Goal: Task Accomplishment & Management: Complete application form

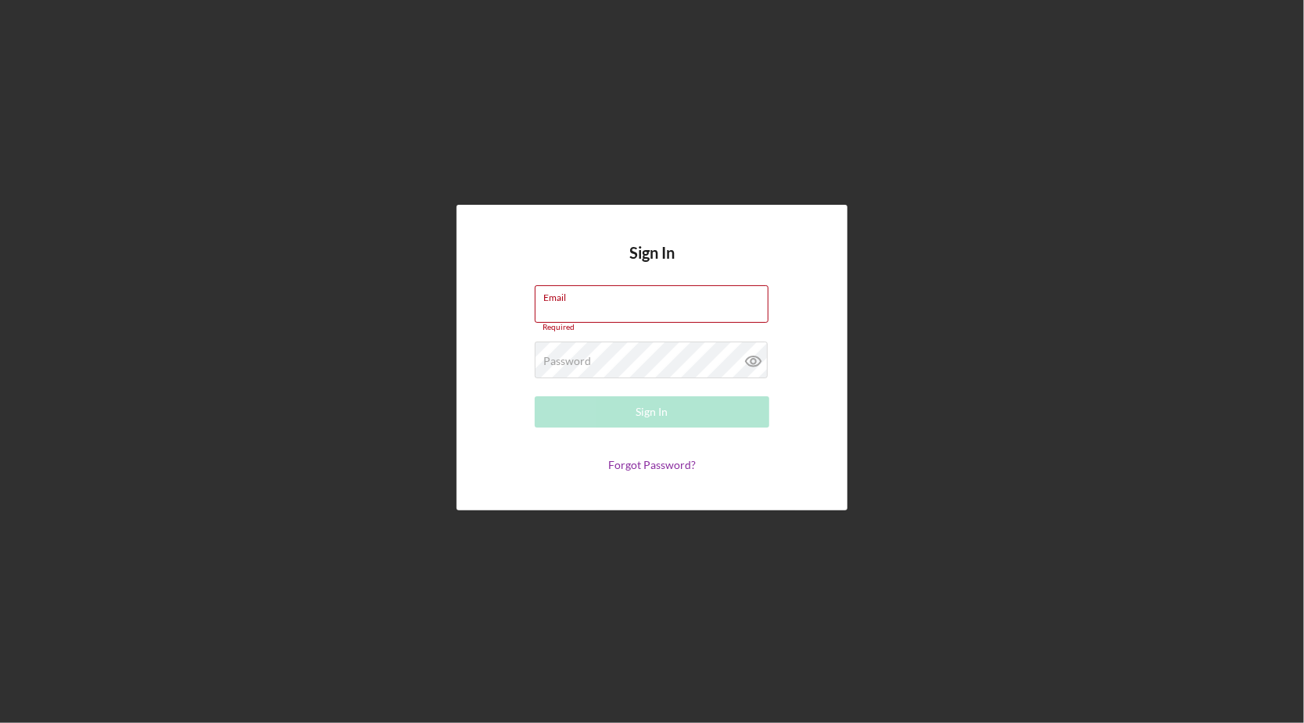
type input "[EMAIL_ADDRESS][DOMAIN_NAME]"
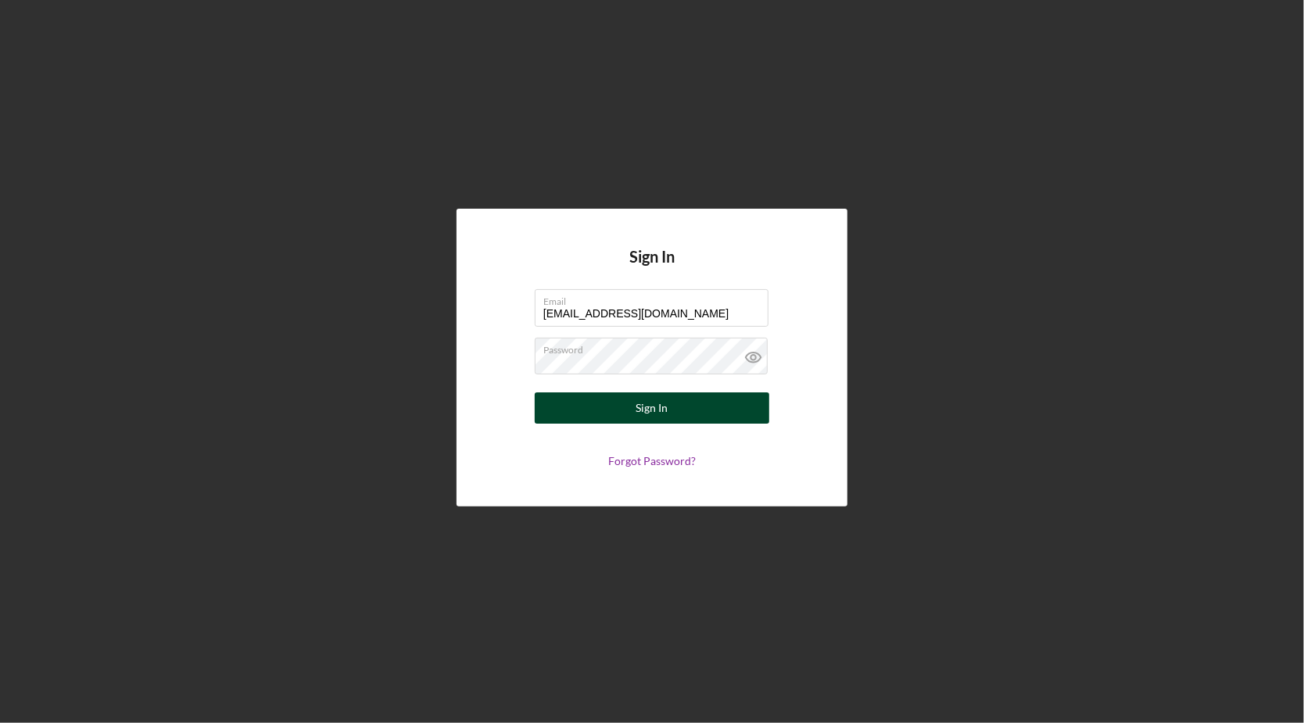
click at [642, 420] on div "Sign In" at bounding box center [652, 407] width 32 height 31
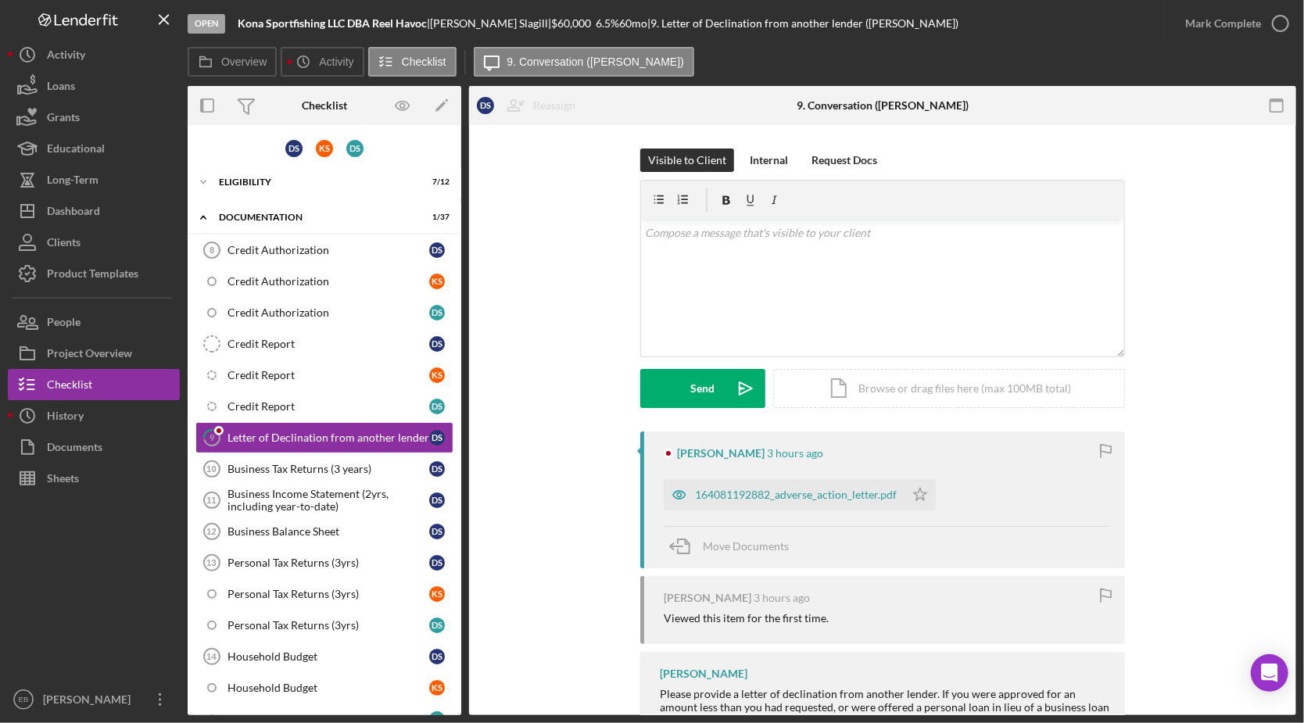
scroll to position [14, 0]
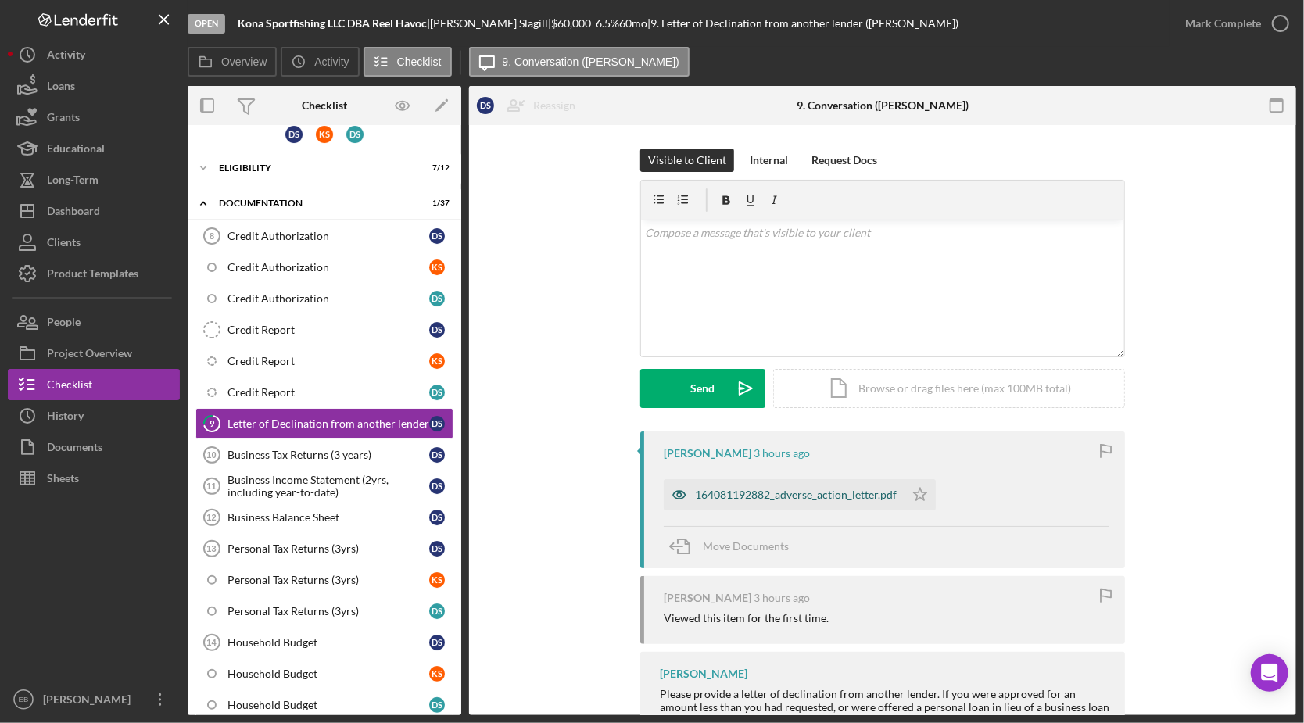
click at [782, 503] on div "164081192882_adverse_action_letter.pdf" at bounding box center [784, 494] width 241 height 31
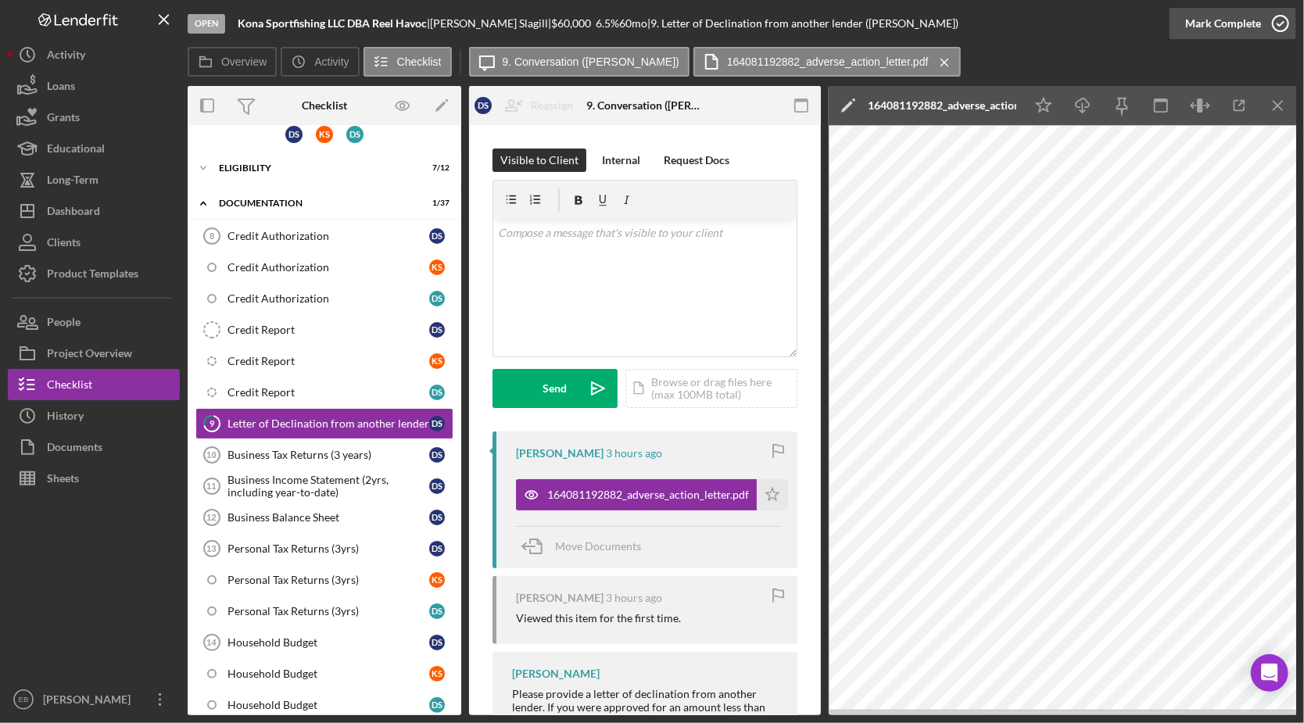
click at [1282, 27] on icon "button" at bounding box center [1280, 23] width 39 height 39
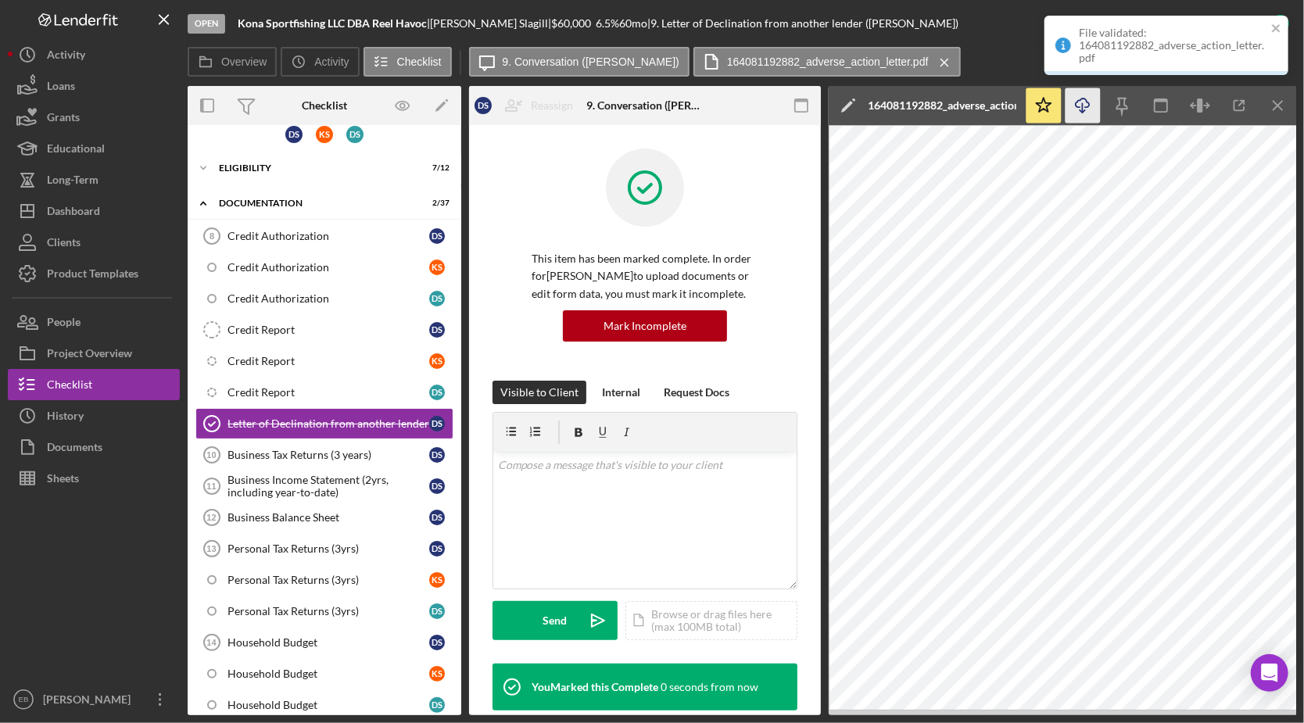
click at [1086, 105] on icon "Icon/Download" at bounding box center [1082, 105] width 35 height 35
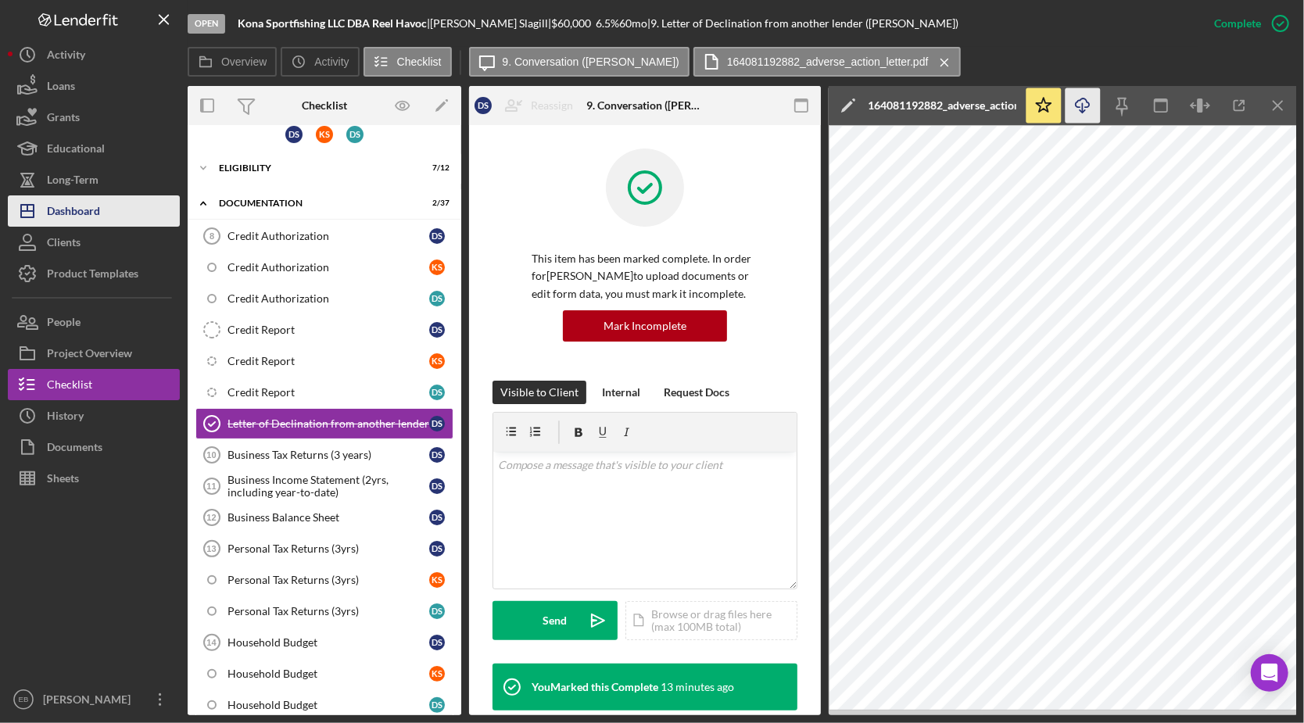
click at [50, 219] on div "Dashboard" at bounding box center [73, 212] width 53 height 35
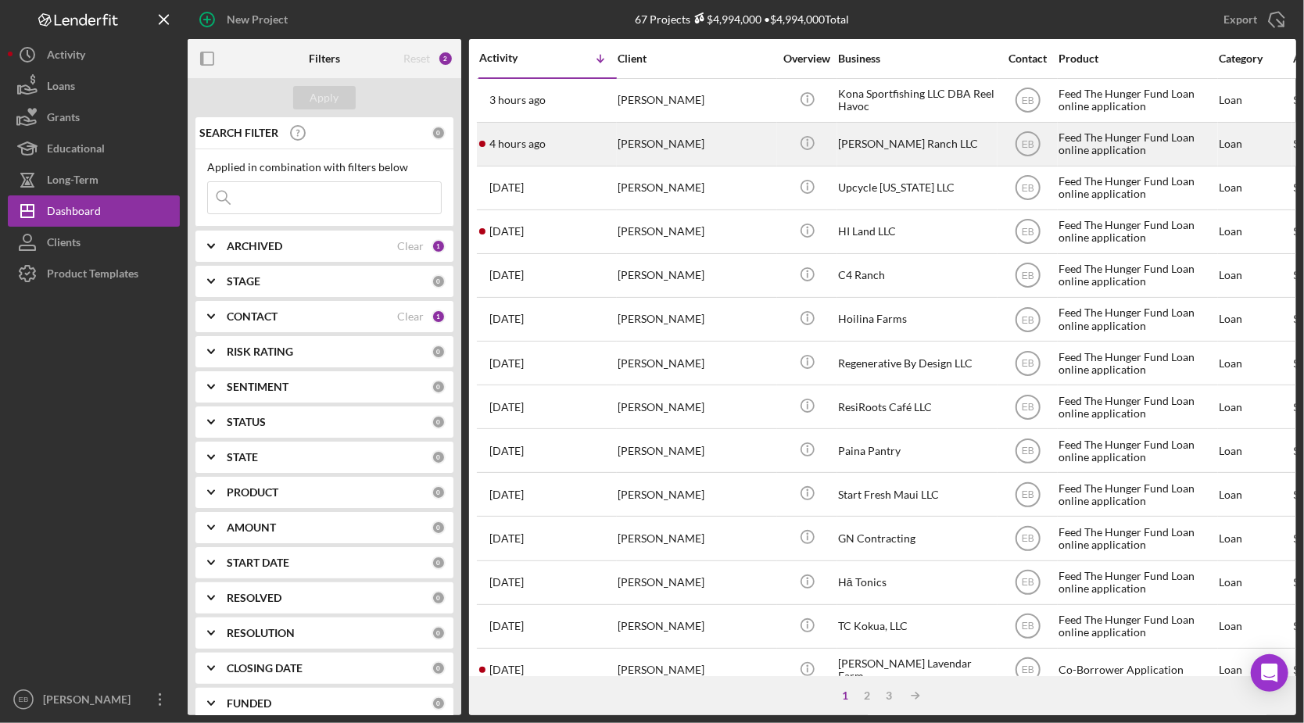
click at [657, 152] on div "[PERSON_NAME]" at bounding box center [695, 143] width 156 height 41
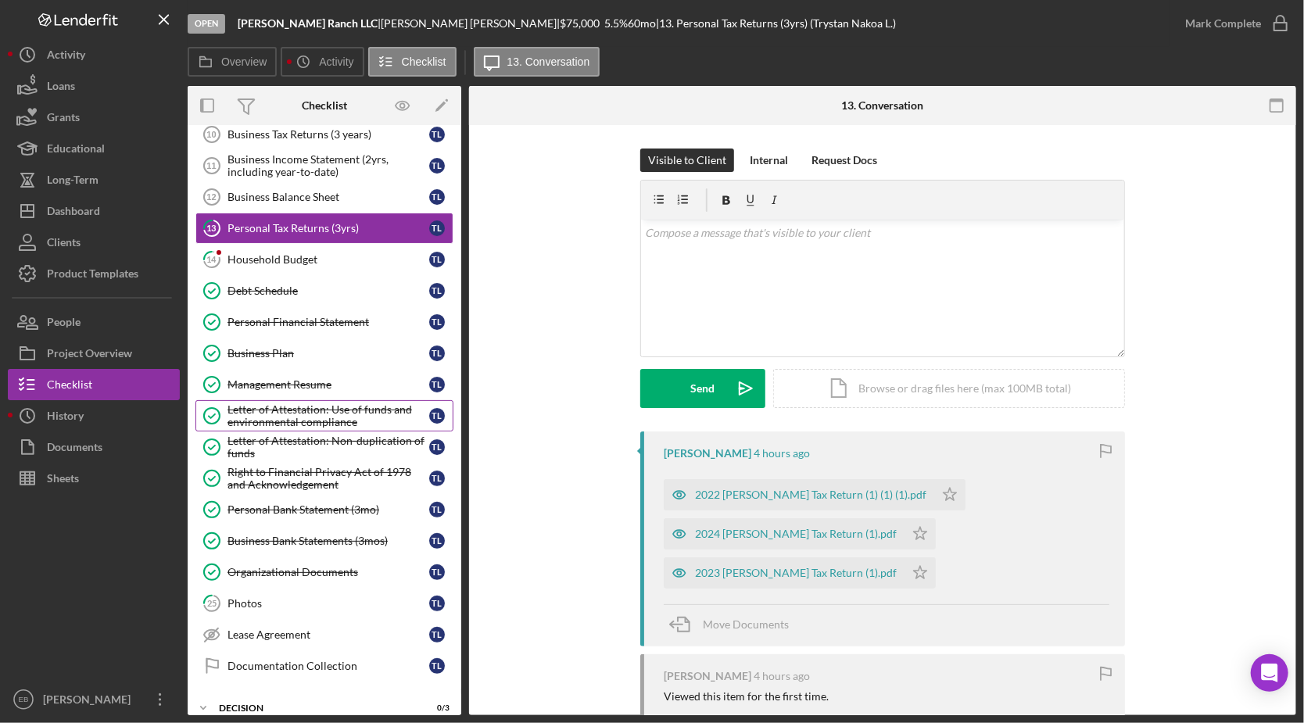
scroll to position [218, 0]
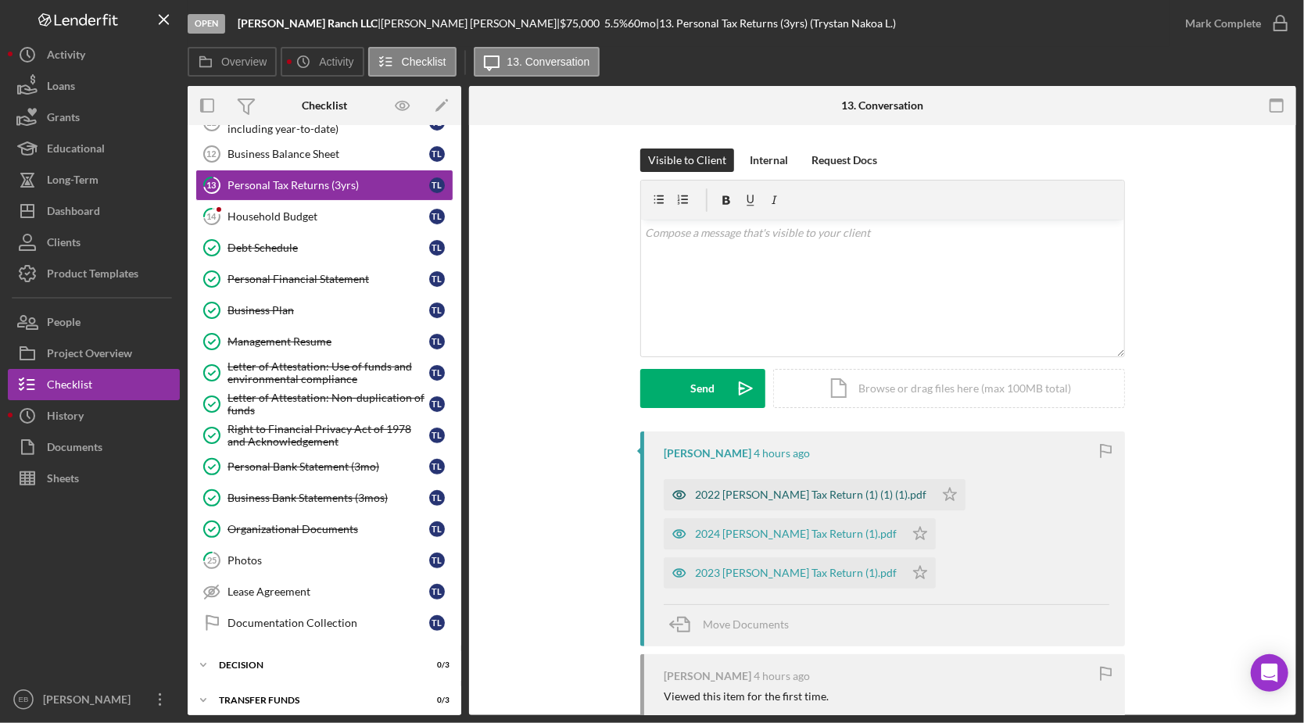
click at [707, 488] on div "2022 [PERSON_NAME] Tax Return (1) (1) (1).pdf" at bounding box center [810, 494] width 231 height 13
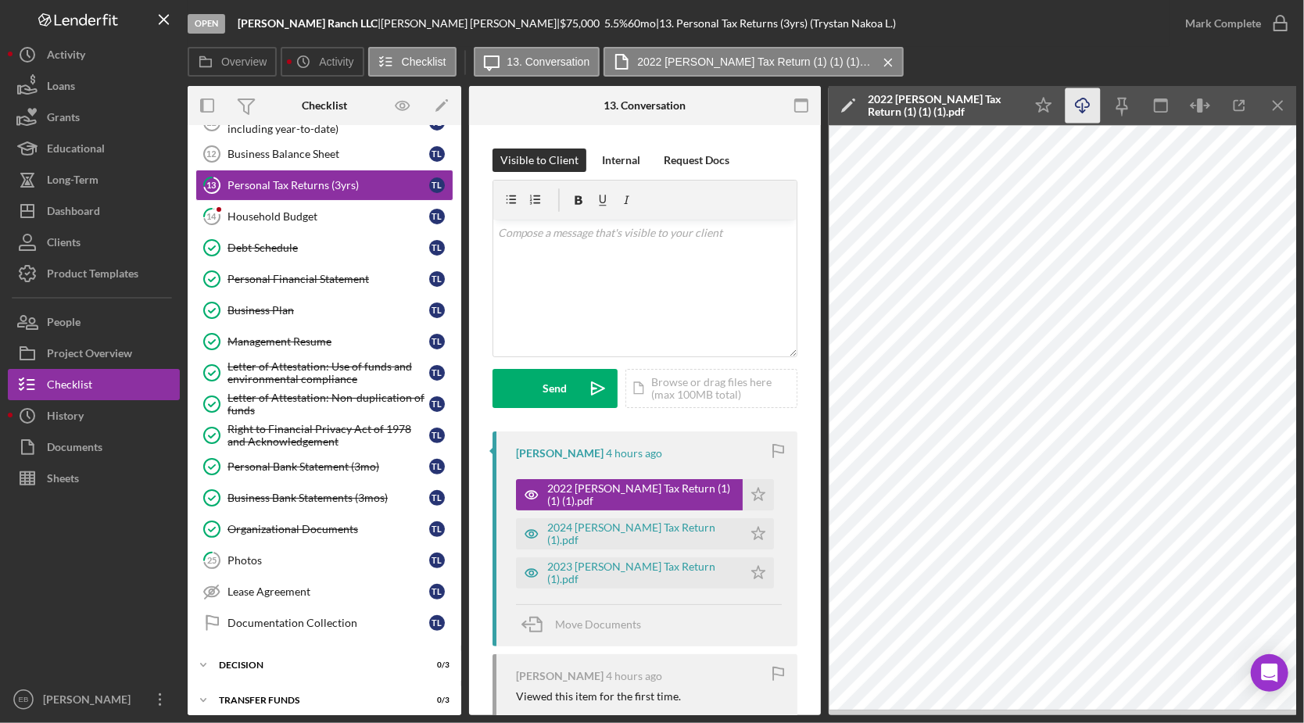
click at [1081, 109] on icon "Icon/Download" at bounding box center [1082, 105] width 35 height 35
click at [587, 528] on div "2024 [PERSON_NAME] Tax Return (1).pdf" at bounding box center [641, 533] width 188 height 25
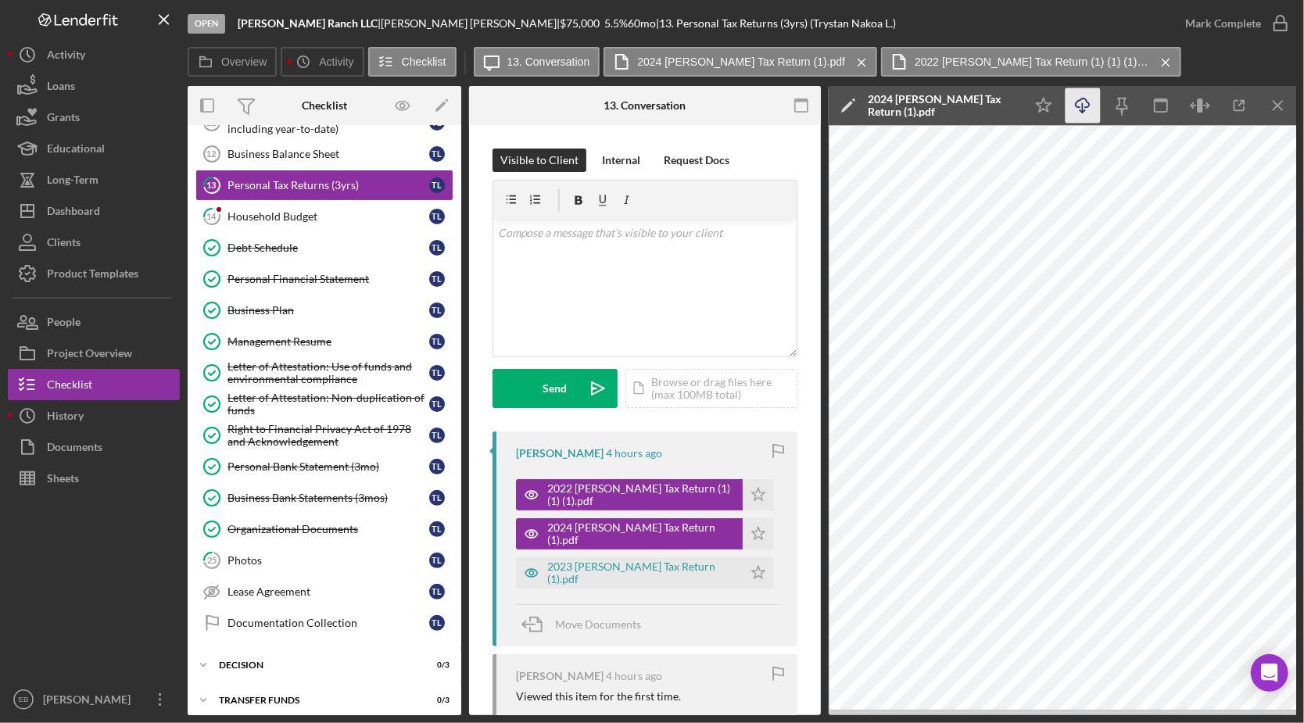
click at [1089, 104] on icon "button" at bounding box center [1081, 102] width 13 height 9
click at [636, 571] on div "2023 [PERSON_NAME] Tax Return (1).pdf" at bounding box center [641, 572] width 188 height 25
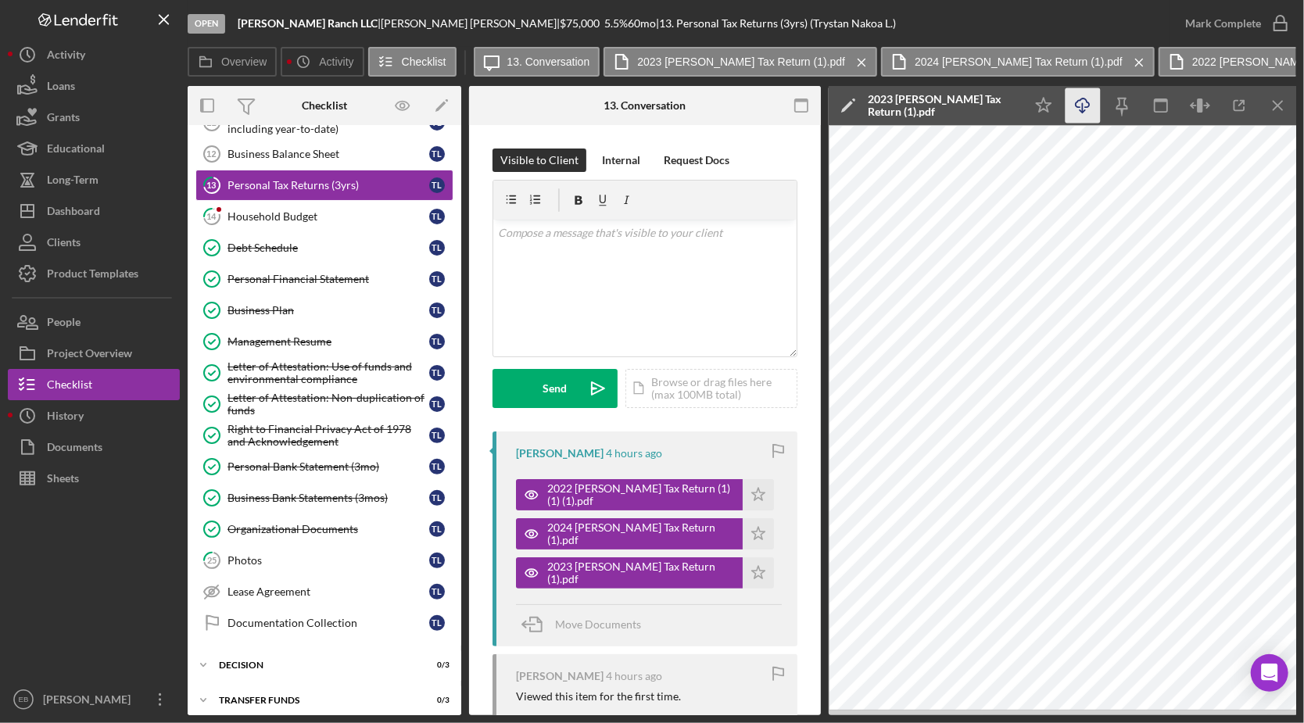
click at [1090, 104] on icon "Icon/Download" at bounding box center [1082, 105] width 35 height 35
drag, startPoint x: 744, startPoint y: 490, endPoint x: 680, endPoint y: 539, distance: 80.8
click at [752, 492] on polygon "button" at bounding box center [758, 494] width 13 height 13
click at [752, 531] on polygon "button" at bounding box center [758, 533] width 13 height 13
click at [752, 570] on polygon "button" at bounding box center [758, 572] width 13 height 13
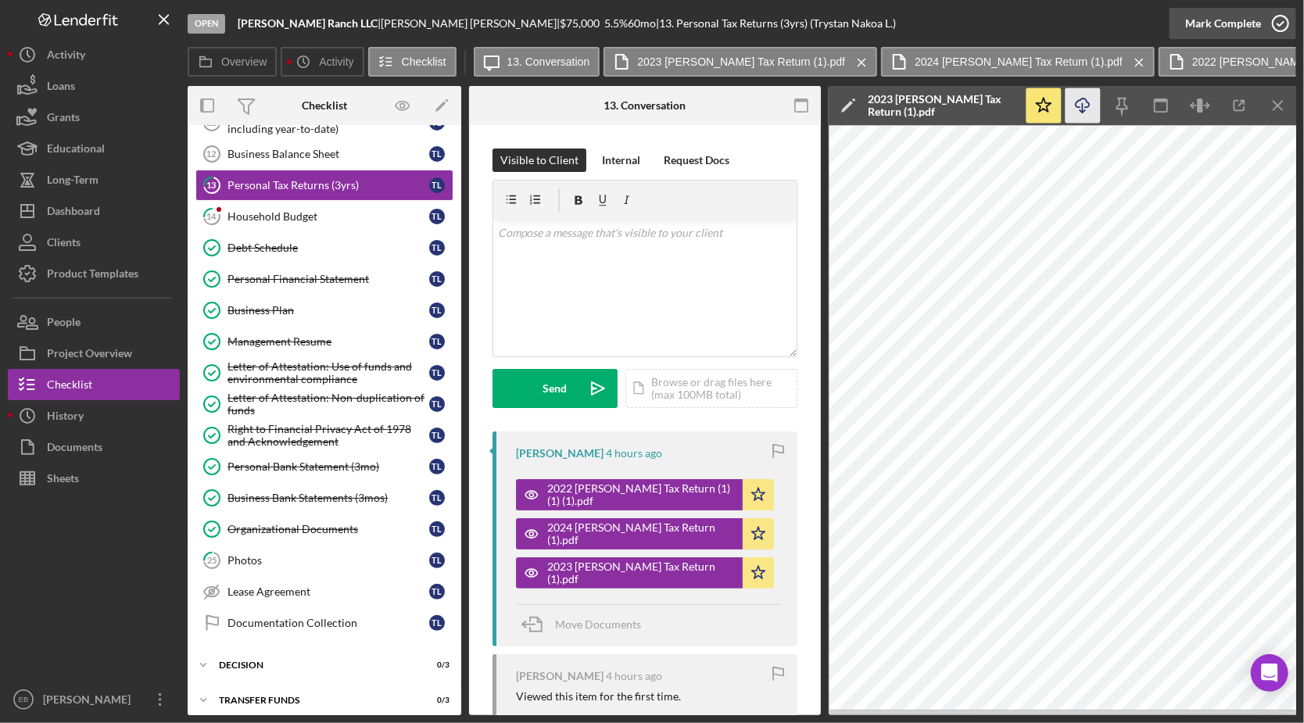
click at [1277, 27] on icon "button" at bounding box center [1280, 23] width 39 height 39
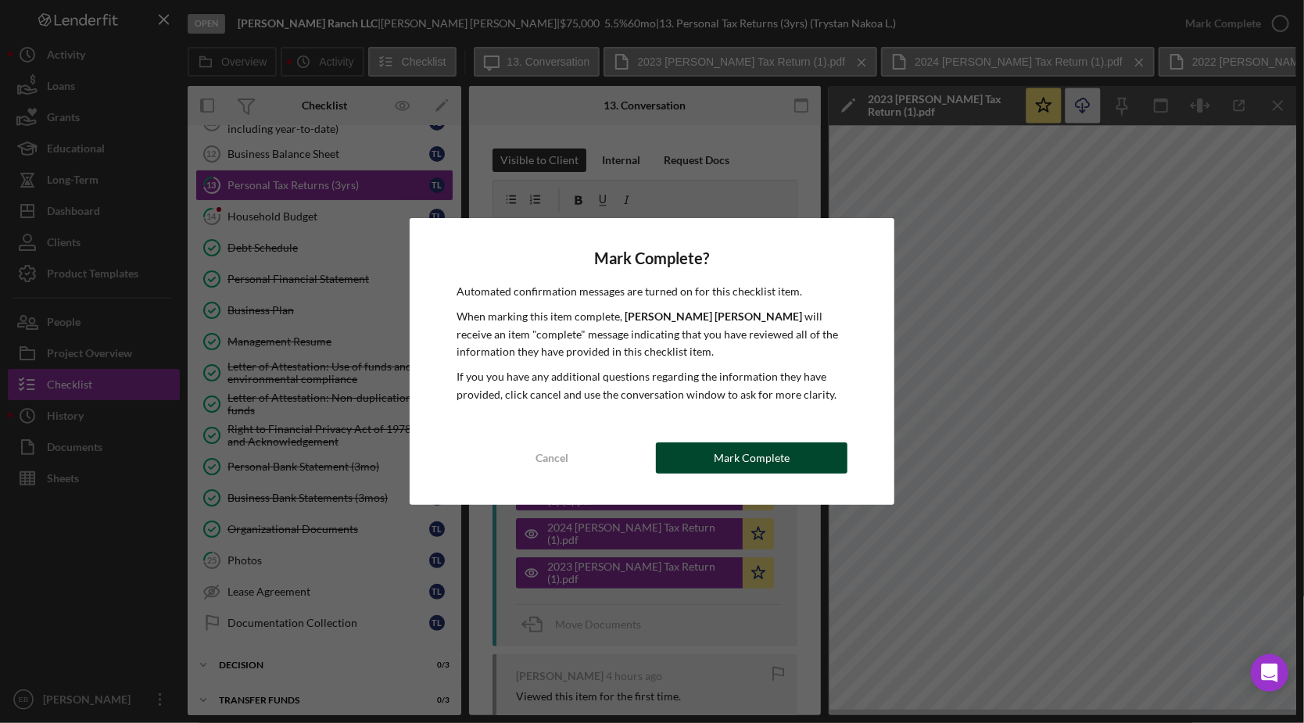
click at [775, 453] on div "Mark Complete" at bounding box center [752, 457] width 76 height 31
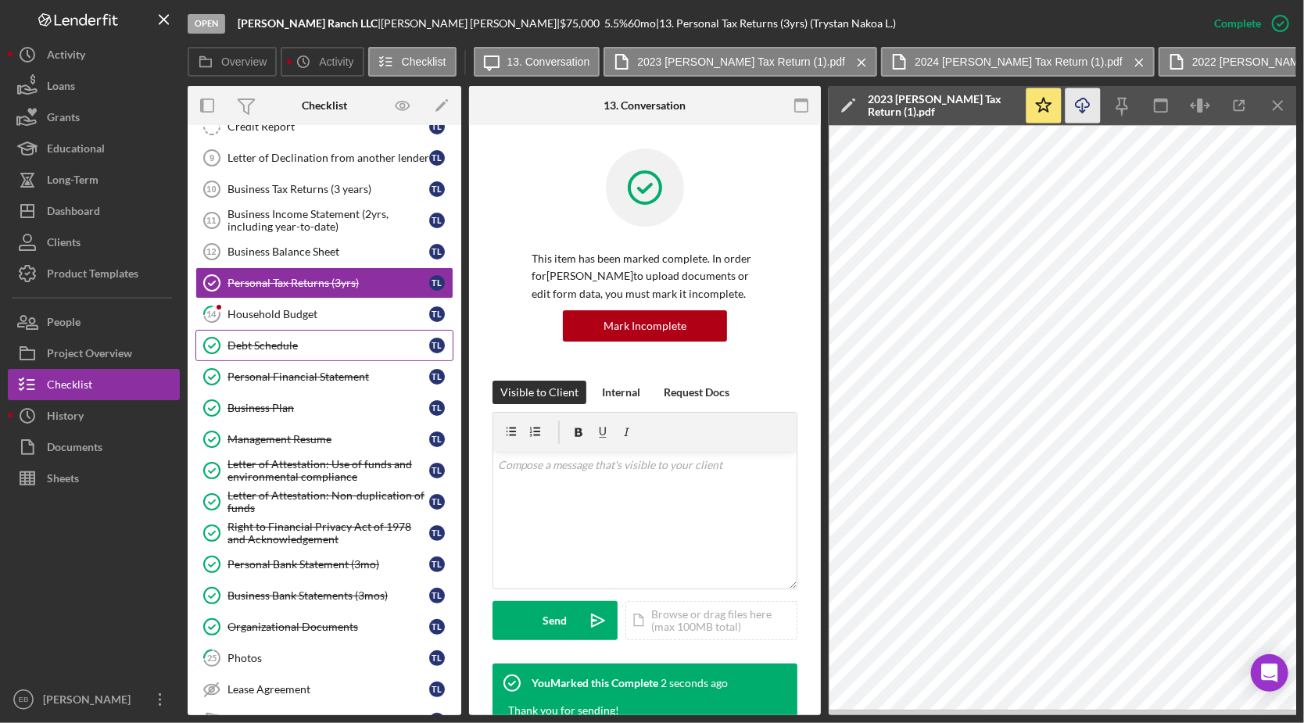
scroll to position [100, 0]
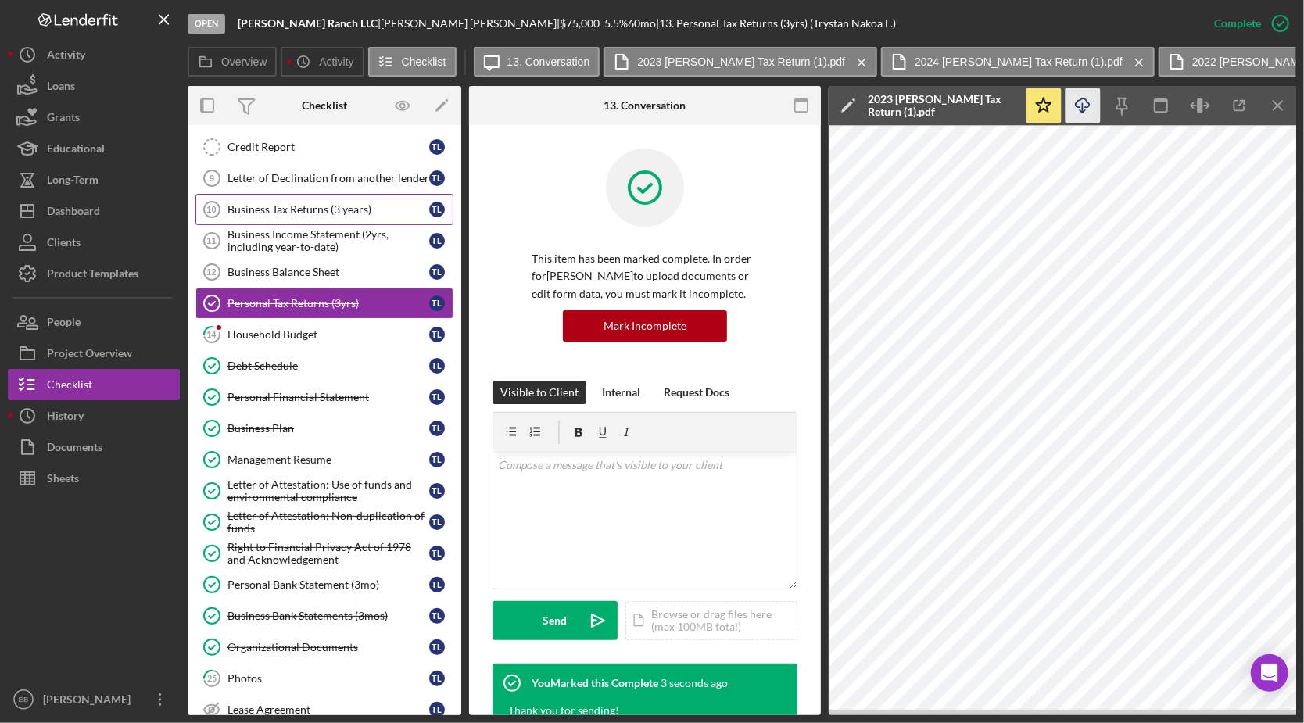
click at [288, 211] on div "Business Tax Returns (3 years)" at bounding box center [328, 209] width 202 height 13
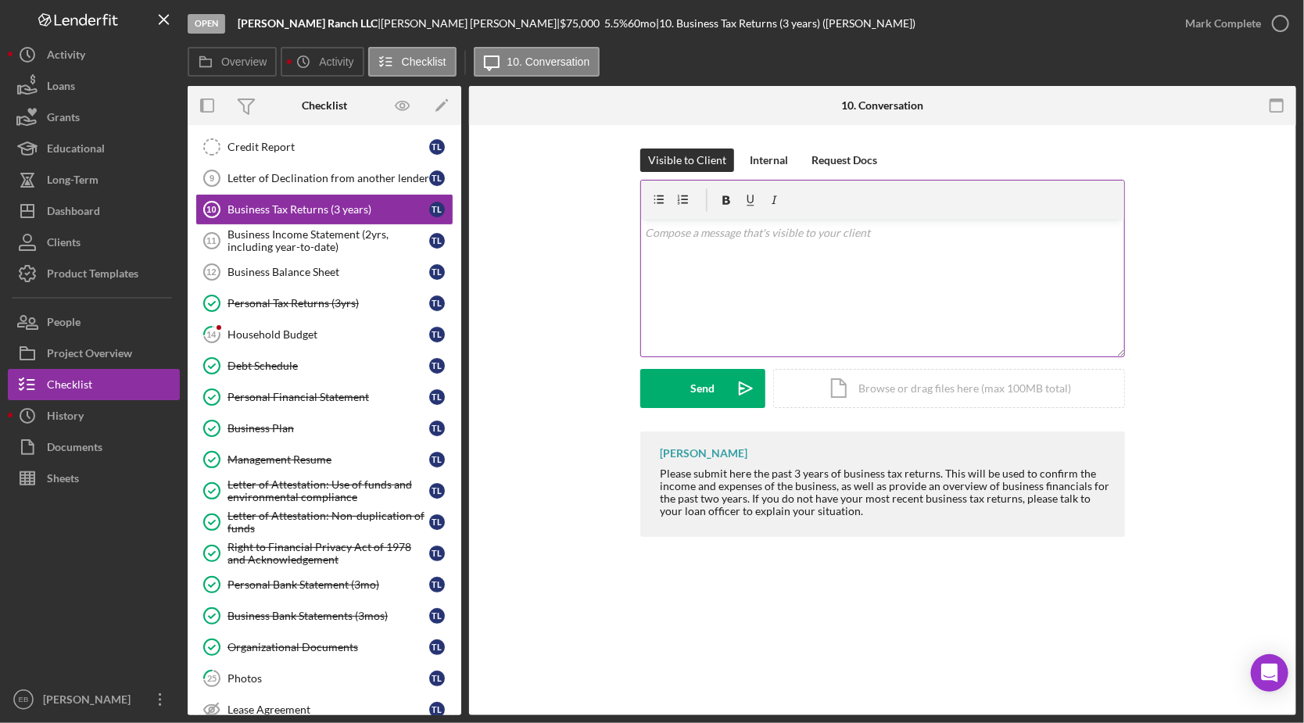
click at [705, 272] on div "v Color teal Color pink Remove color Add row above Add row below Add column bef…" at bounding box center [882, 288] width 483 height 137
click at [695, 394] on div "Send" at bounding box center [703, 388] width 24 height 39
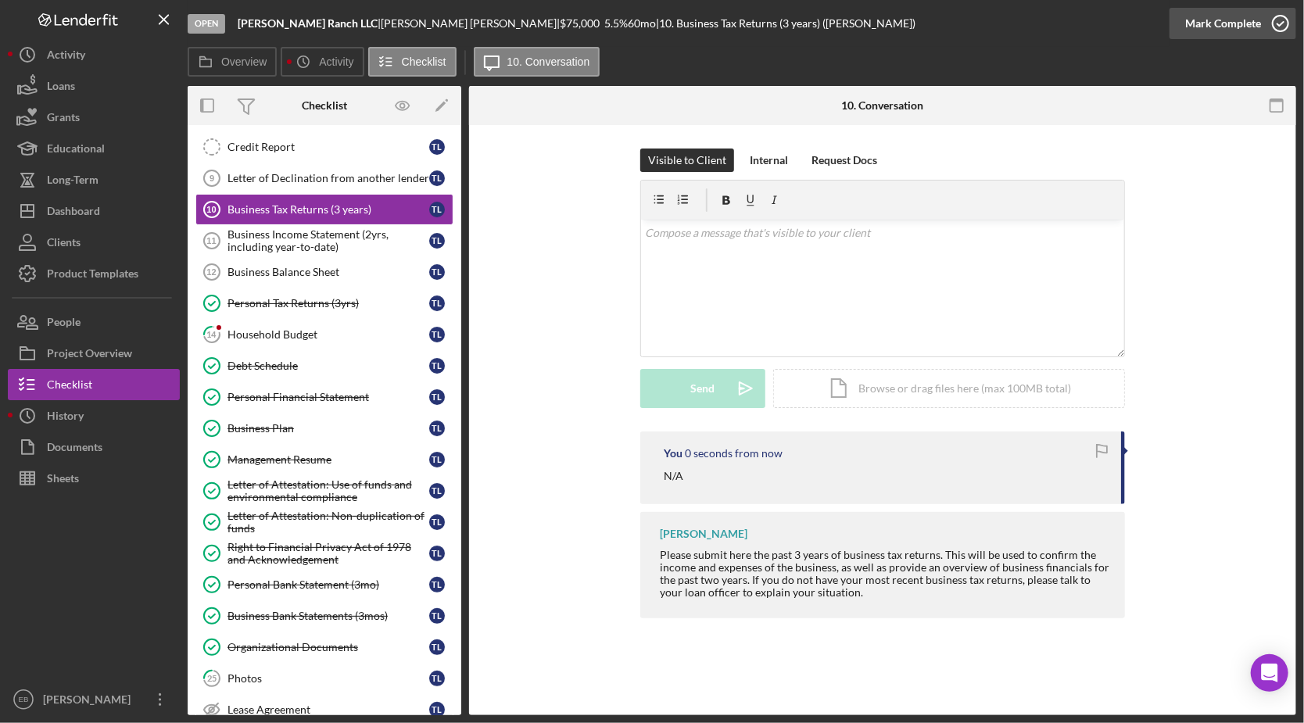
click at [1283, 23] on icon "button" at bounding box center [1280, 23] width 39 height 39
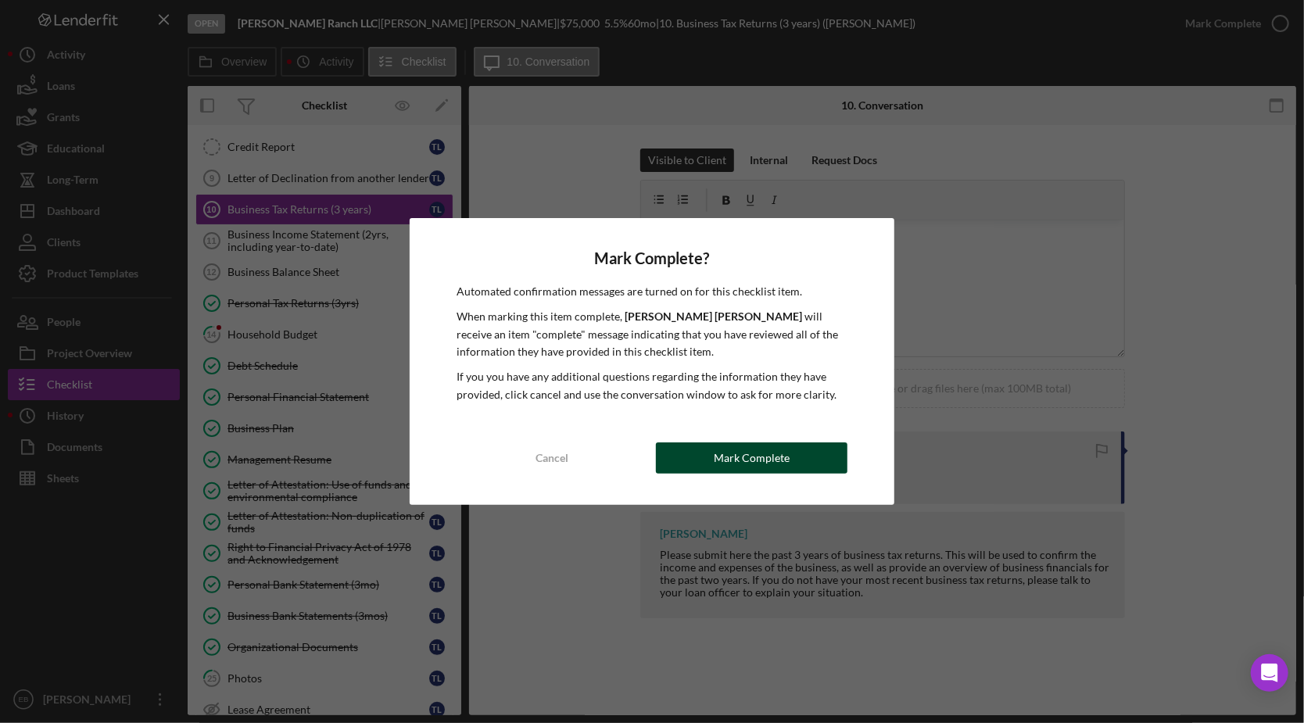
click at [757, 459] on div "Mark Complete" at bounding box center [752, 457] width 76 height 31
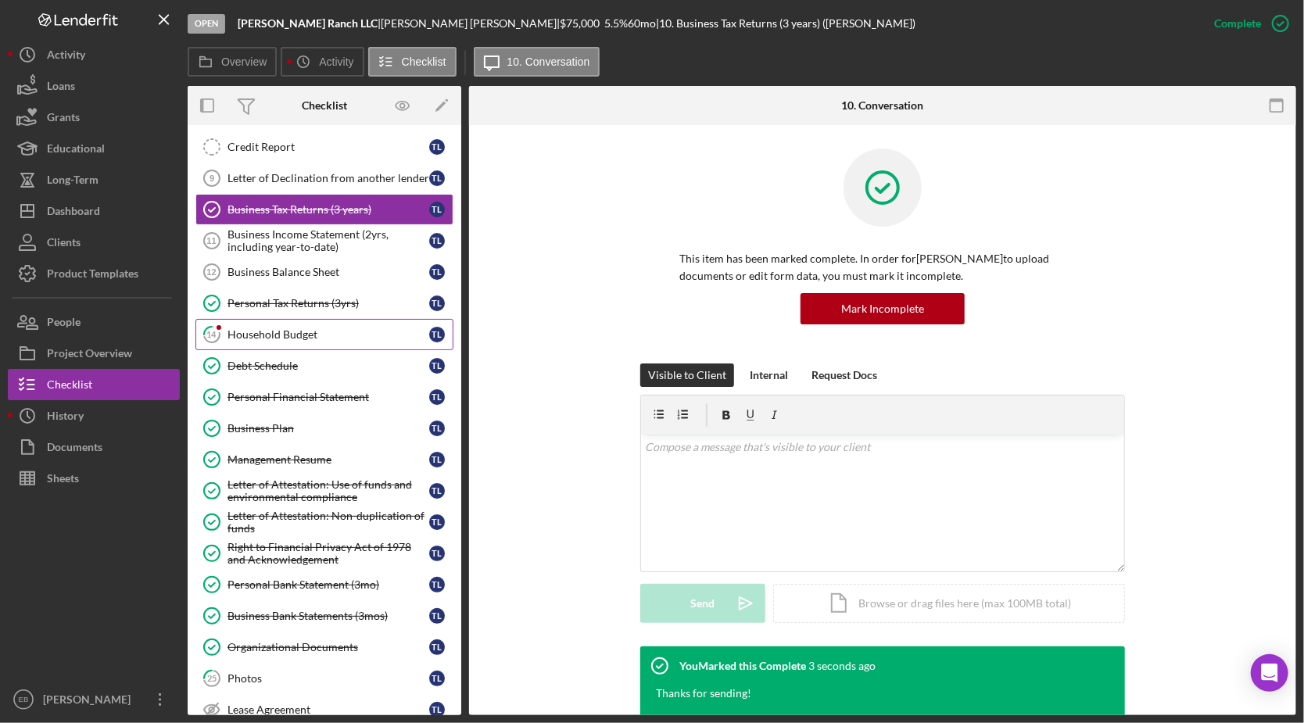
scroll to position [218, 0]
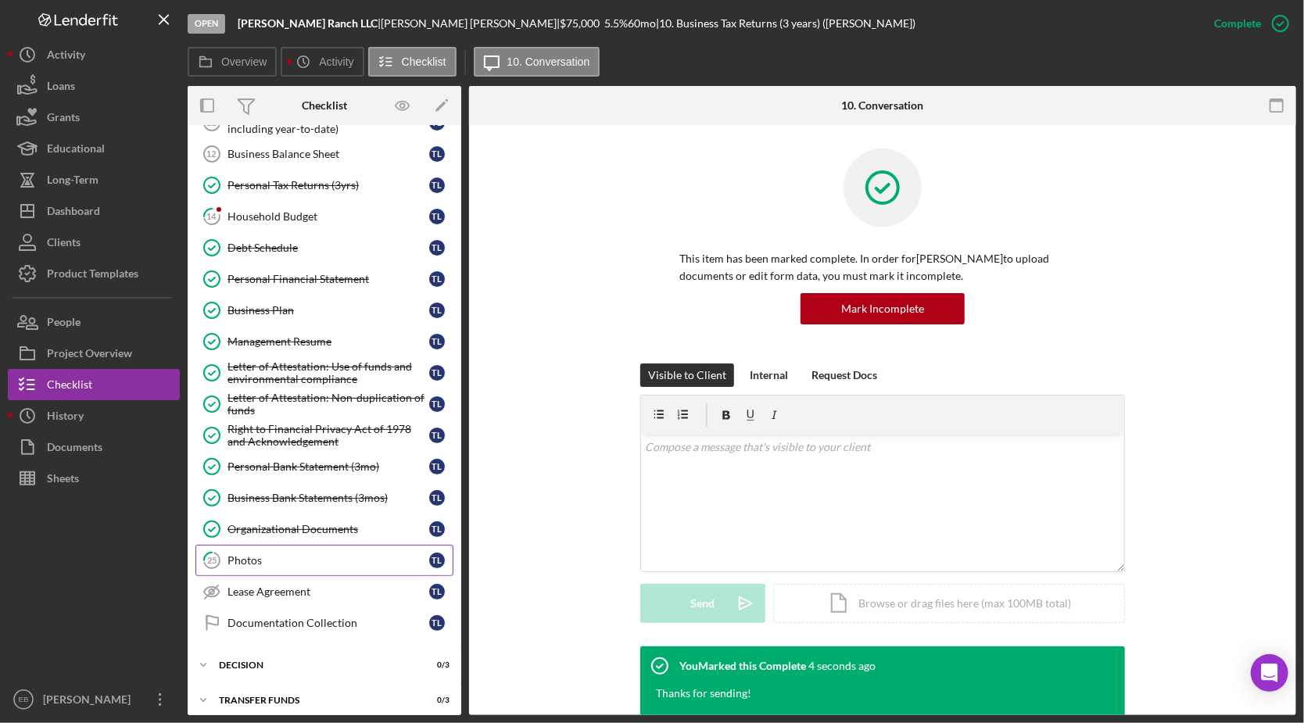
click at [289, 554] on div "Photos" at bounding box center [328, 560] width 202 height 13
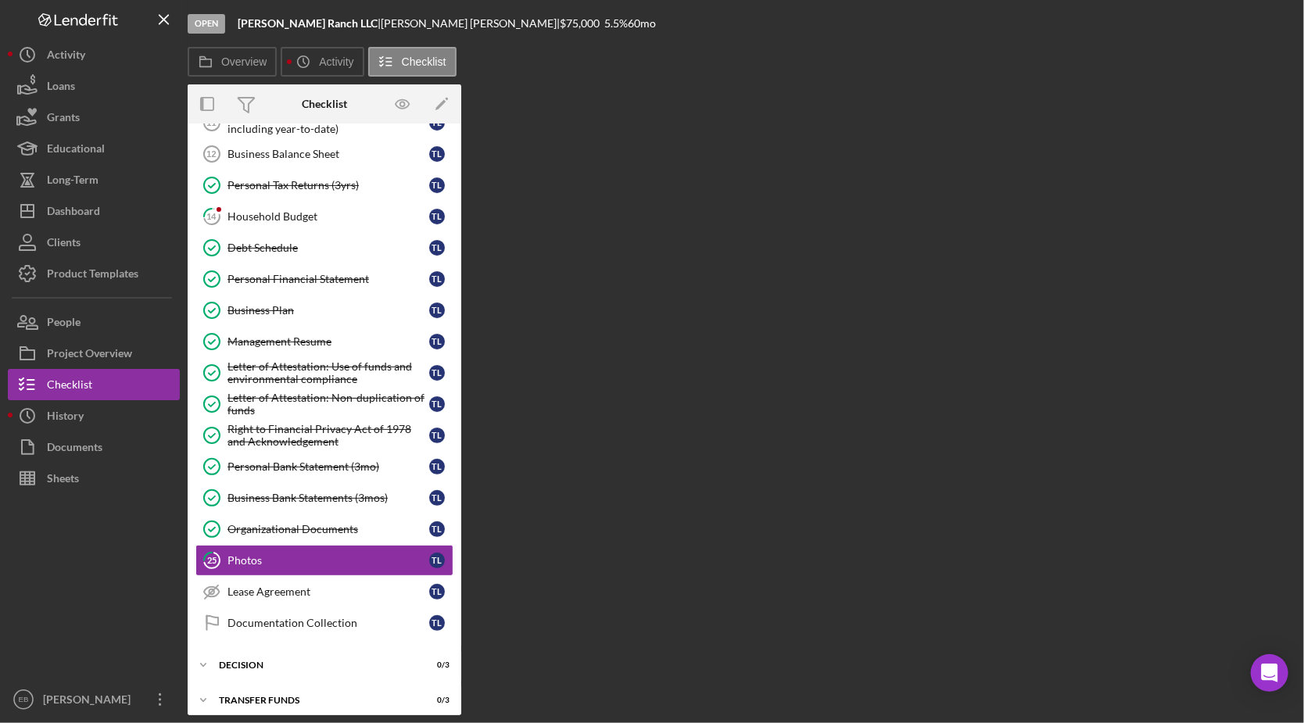
scroll to position [218, 0]
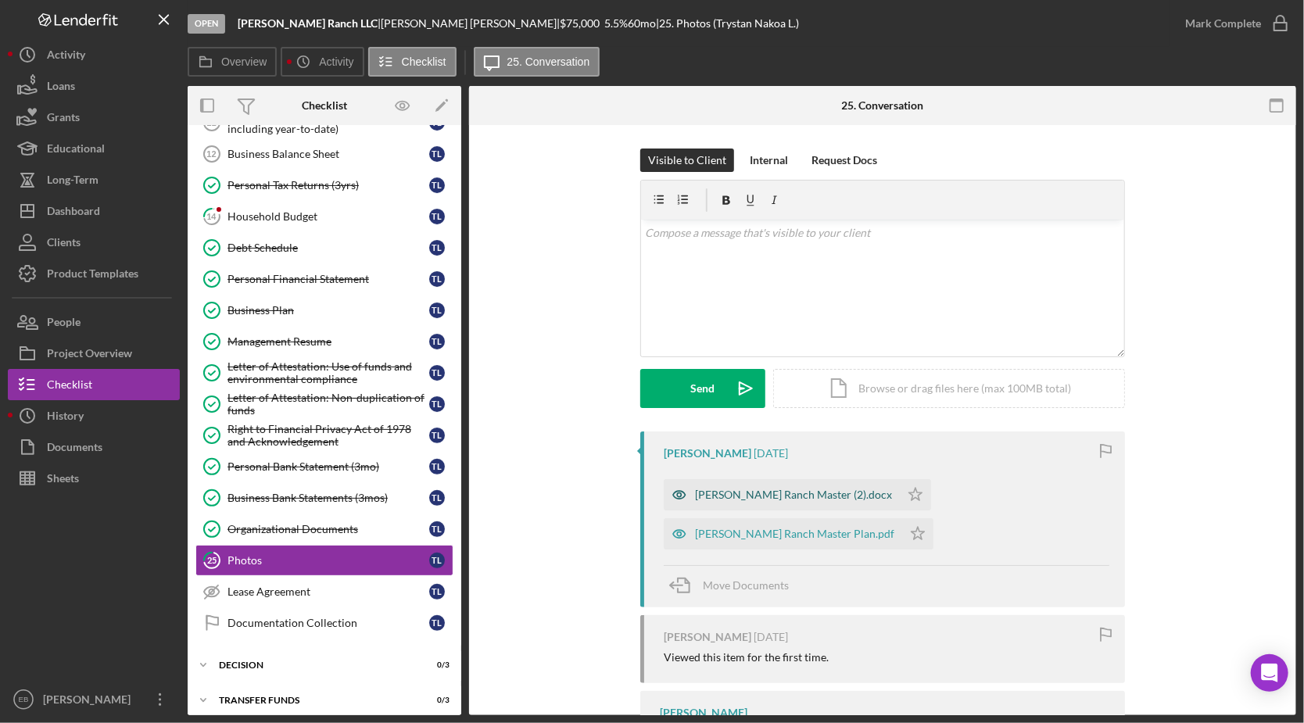
click at [775, 500] on div "[PERSON_NAME] Ranch Master (2).docx" at bounding box center [793, 494] width 197 height 13
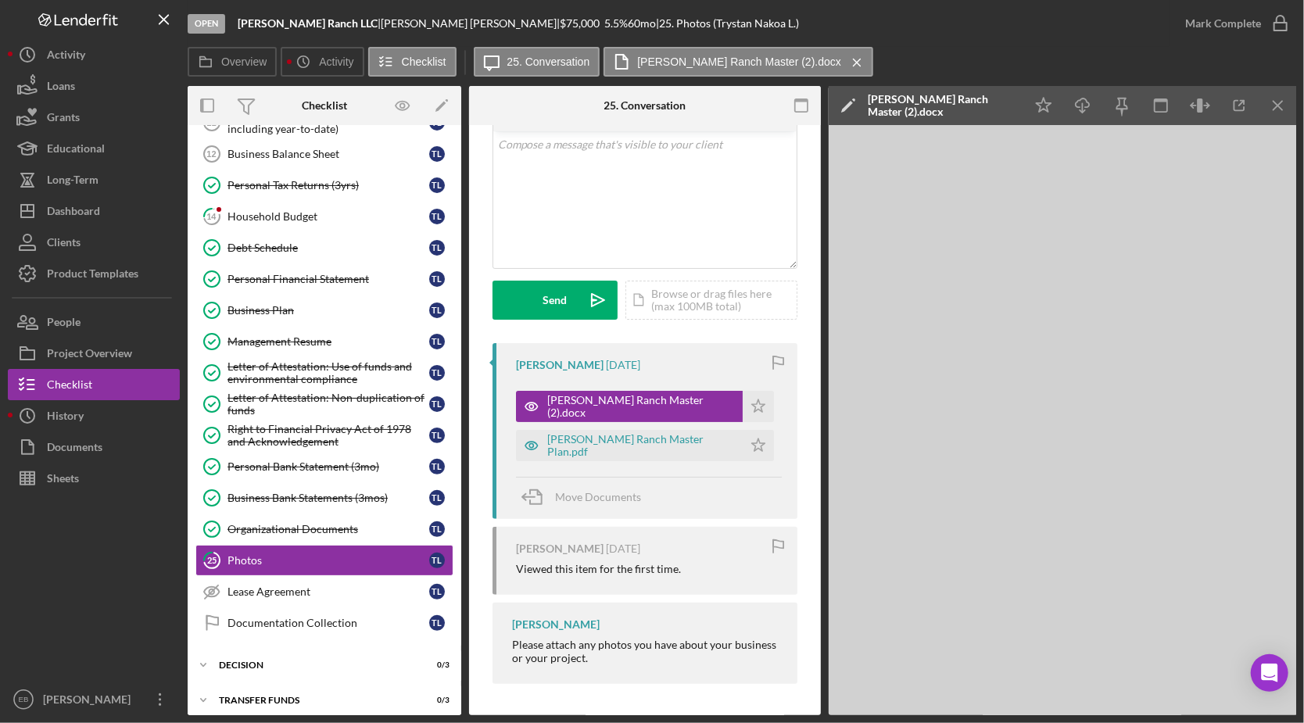
scroll to position [0, 0]
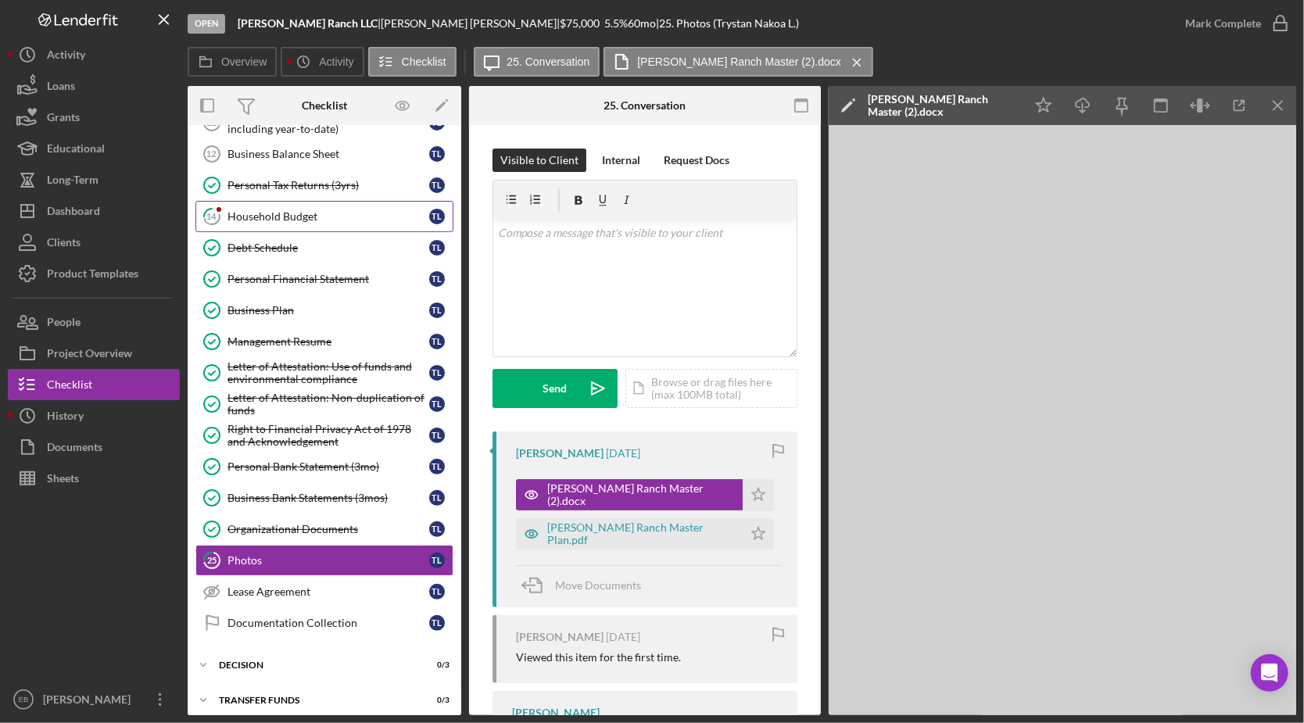
click at [341, 224] on link "14 Household Budget T L" at bounding box center [324, 216] width 258 height 31
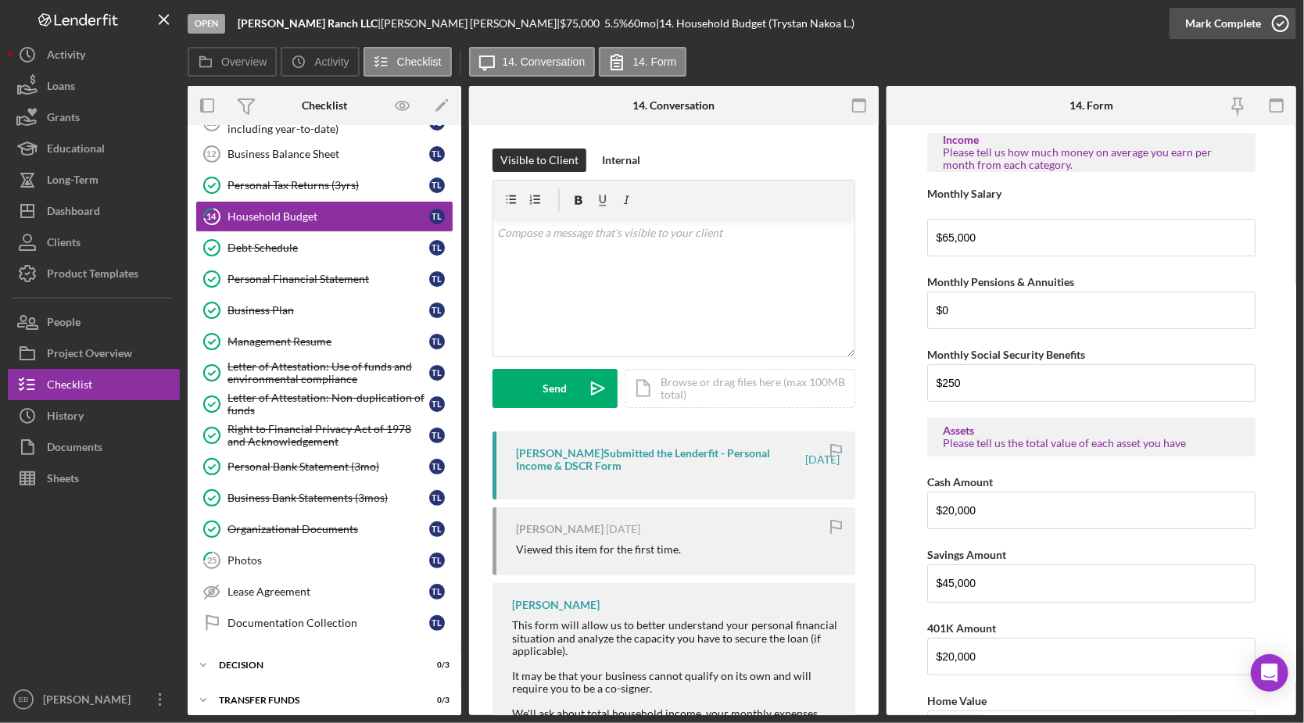
click at [1277, 27] on icon "button" at bounding box center [1280, 23] width 39 height 39
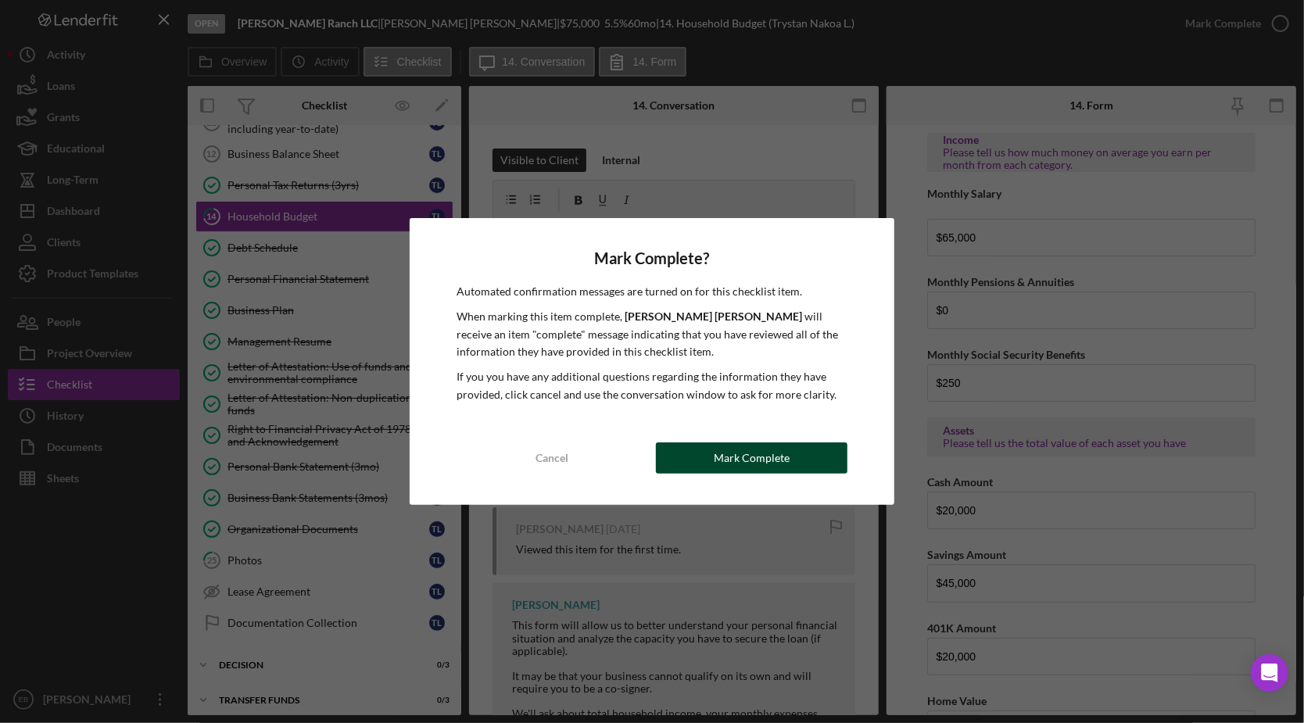
click at [775, 453] on div "Mark Complete" at bounding box center [752, 457] width 76 height 31
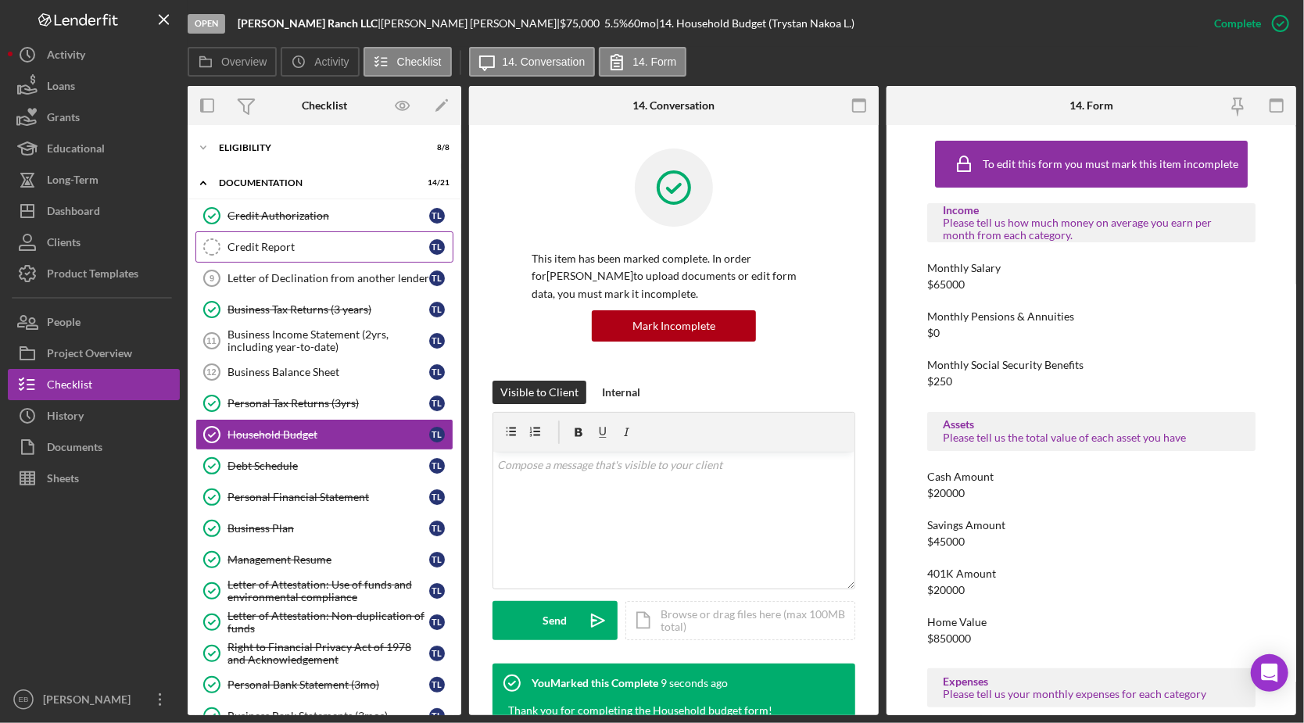
click at [281, 249] on div "Credit Report" at bounding box center [328, 247] width 202 height 13
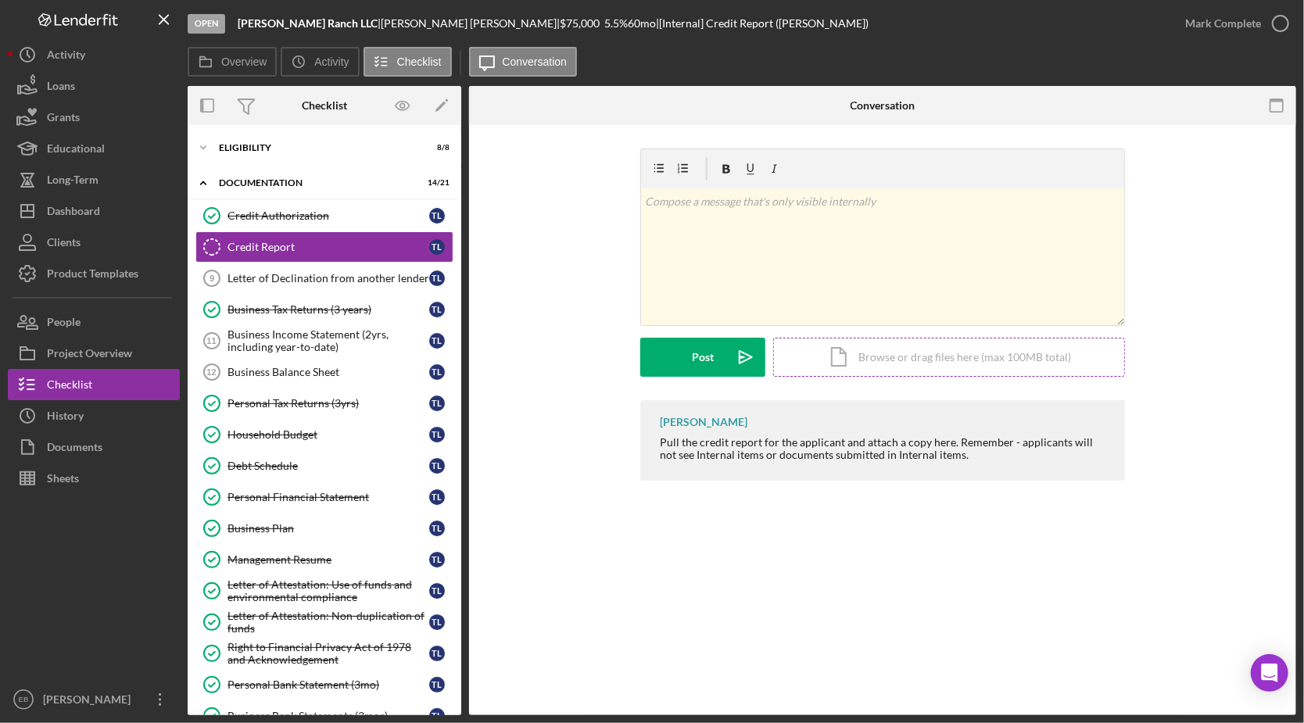
click at [950, 353] on div "Icon/Document Browse or drag files here (max 100MB total) Tap to choose files o…" at bounding box center [949, 357] width 352 height 39
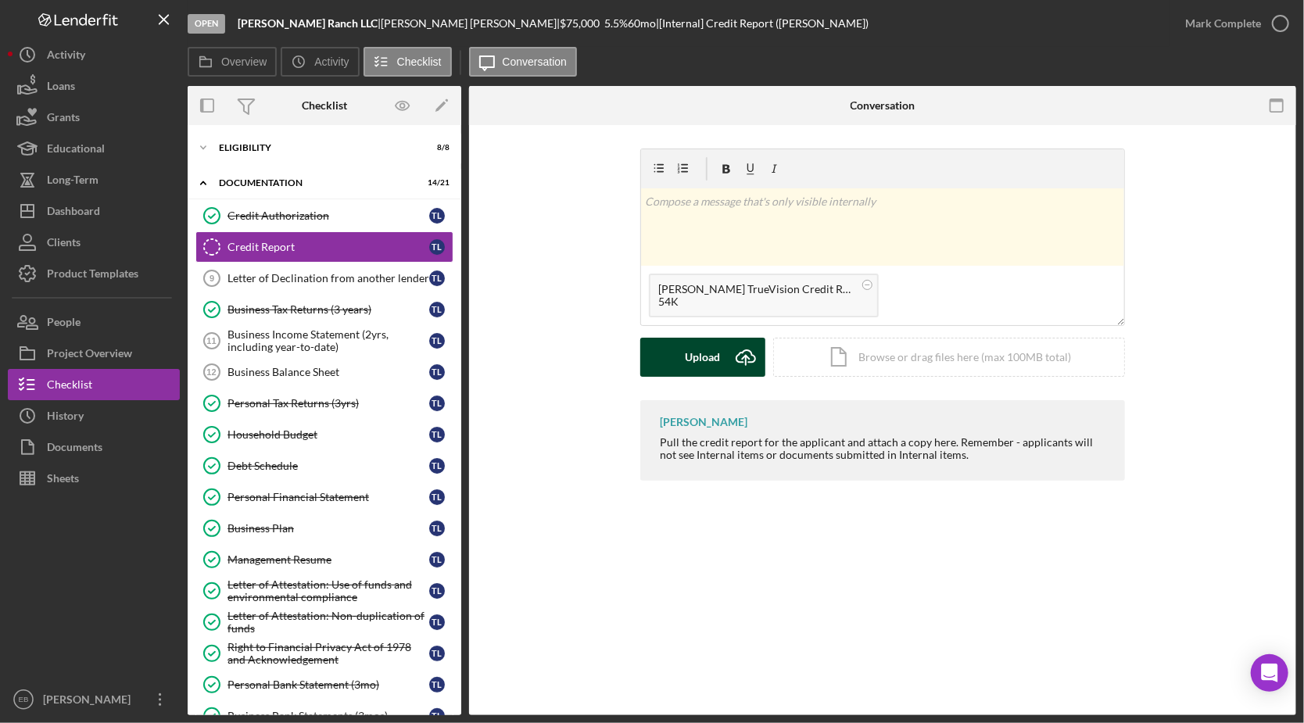
click at [739, 358] on icon "Icon/Upload" at bounding box center [745, 357] width 39 height 39
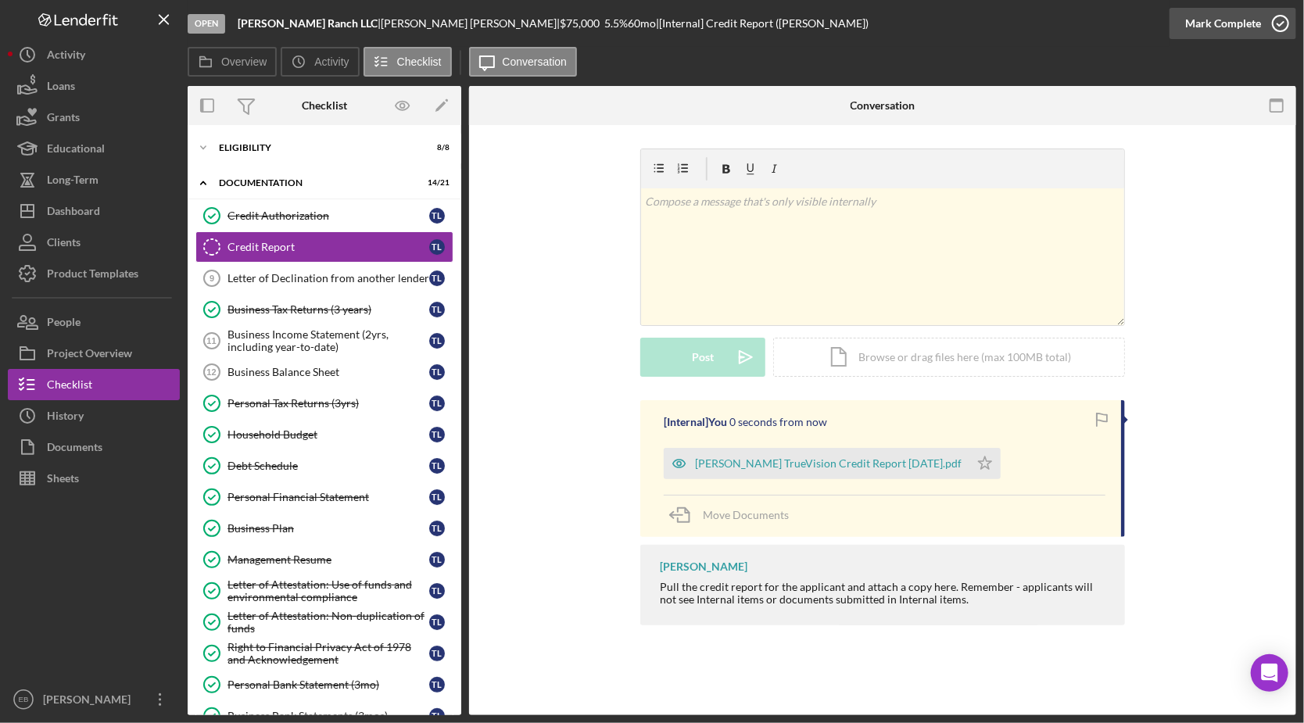
click at [1285, 20] on icon "button" at bounding box center [1280, 23] width 39 height 39
